Goal: Check status

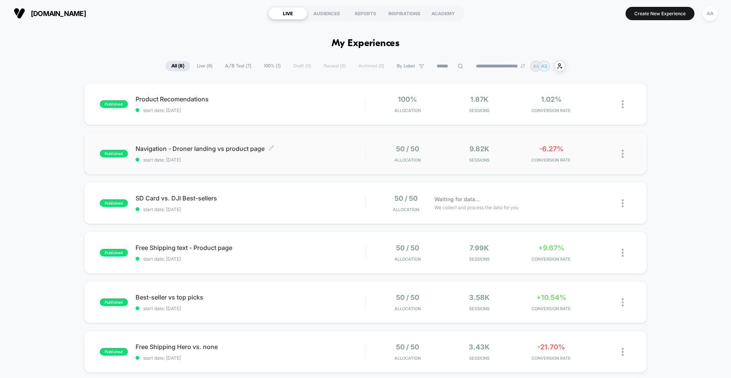
click at [323, 161] on span "start date: [DATE]" at bounding box center [251, 160] width 230 height 6
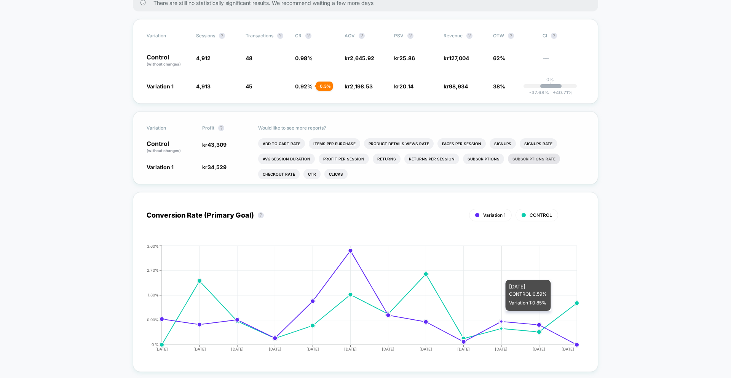
scroll to position [170, 0]
